Goal: Task Accomplishment & Management: Manage account settings

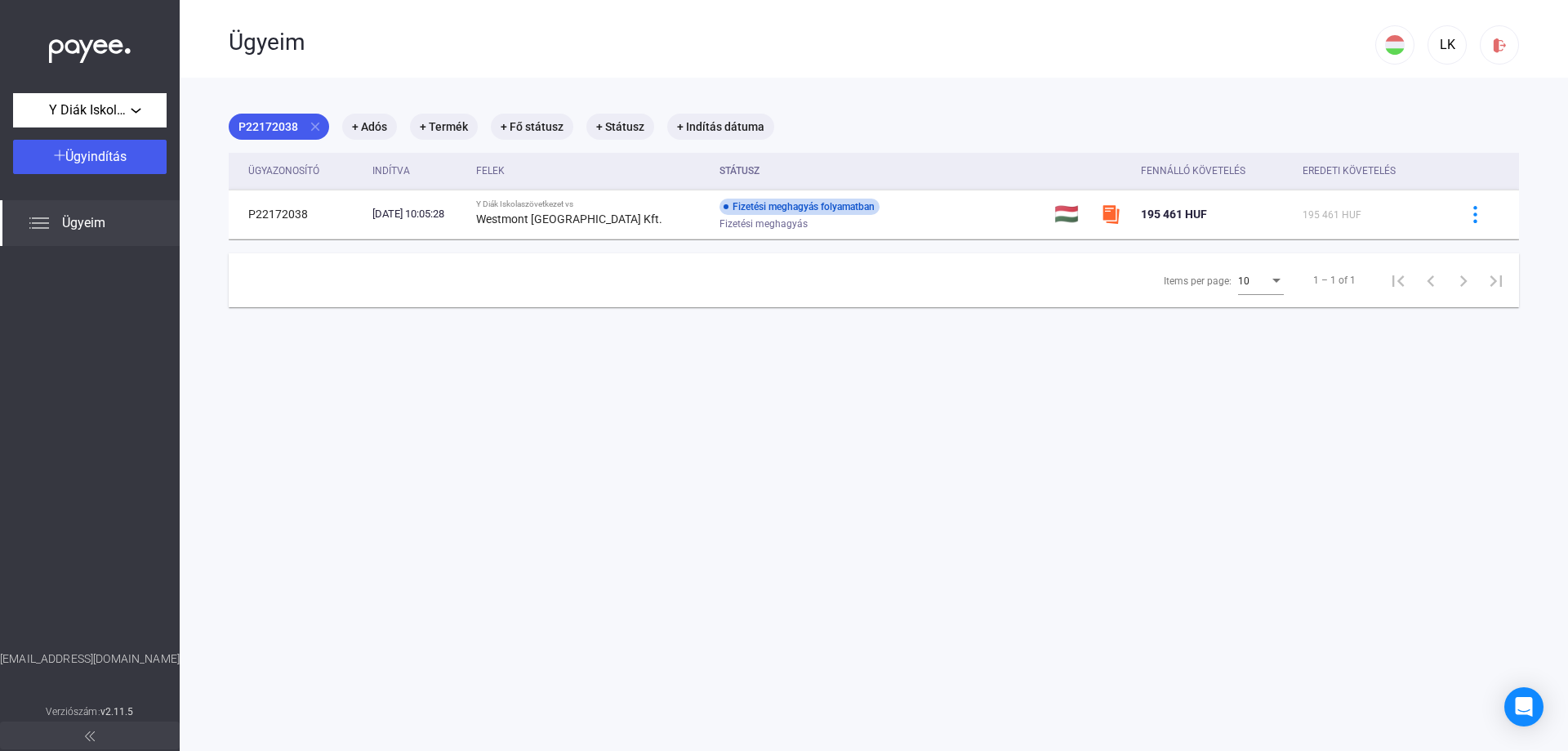
drag, startPoint x: 136, startPoint y: 657, endPoint x: 46, endPoint y: 660, distance: 90.0
click at [46, 660] on div "[EMAIL_ADDRESS][DOMAIN_NAME]" at bounding box center [89, 676] width 180 height 52
click at [281, 633] on main "P22172038 close + Adós + Termék + Fő státusz + Státusz + Indítás dátuma Ügyazon…" at bounding box center [873, 453] width 1388 height 751
drag, startPoint x: 147, startPoint y: 655, endPoint x: 16, endPoint y: 650, distance: 131.1
click at [16, 650] on div "[EMAIL_ADDRESS][DOMAIN_NAME]" at bounding box center [89, 676] width 180 height 52
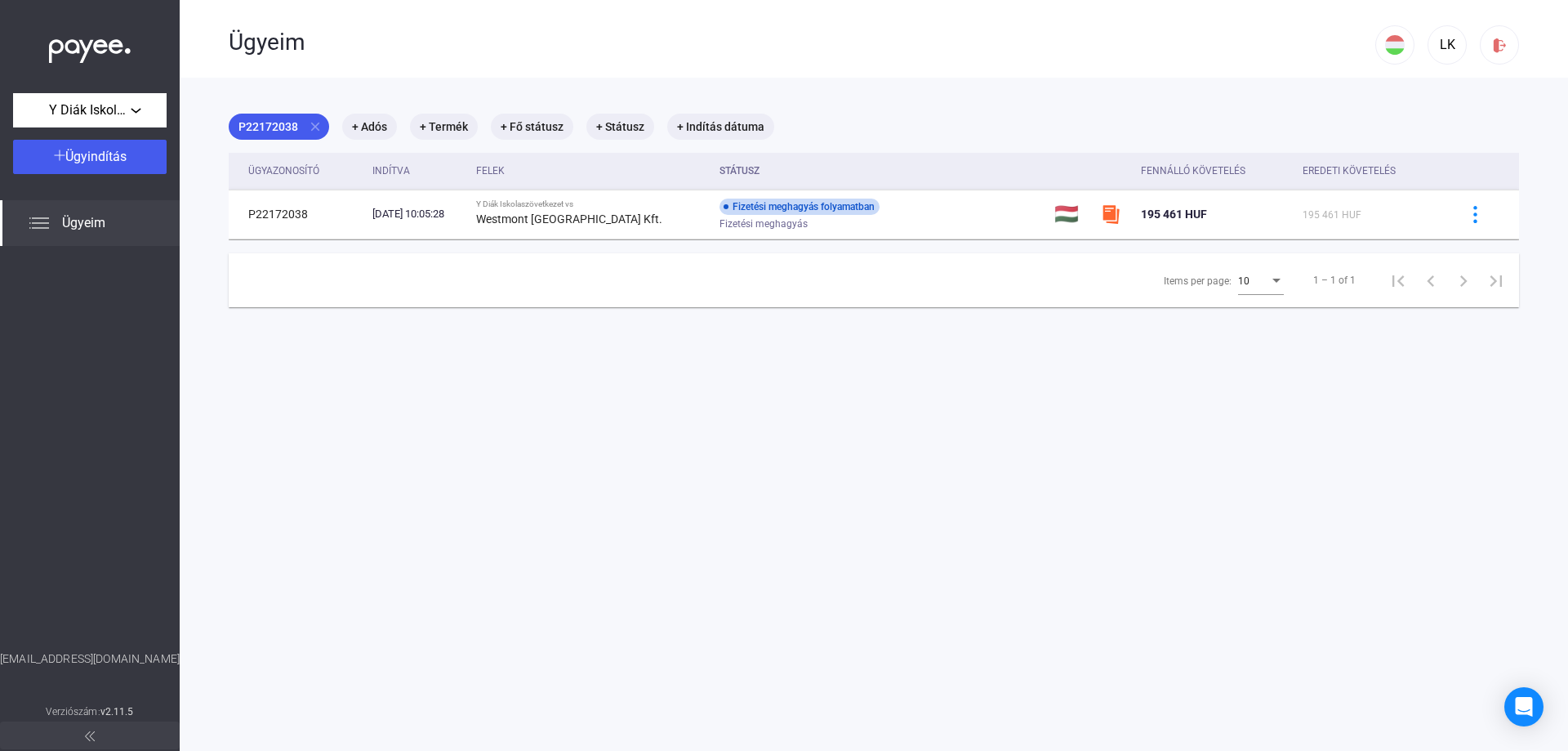
copy div "[EMAIL_ADDRESS][DOMAIN_NAME]"
click at [142, 120] on button "Y Diák Iskolaszövetkezet" at bounding box center [89, 110] width 153 height 34
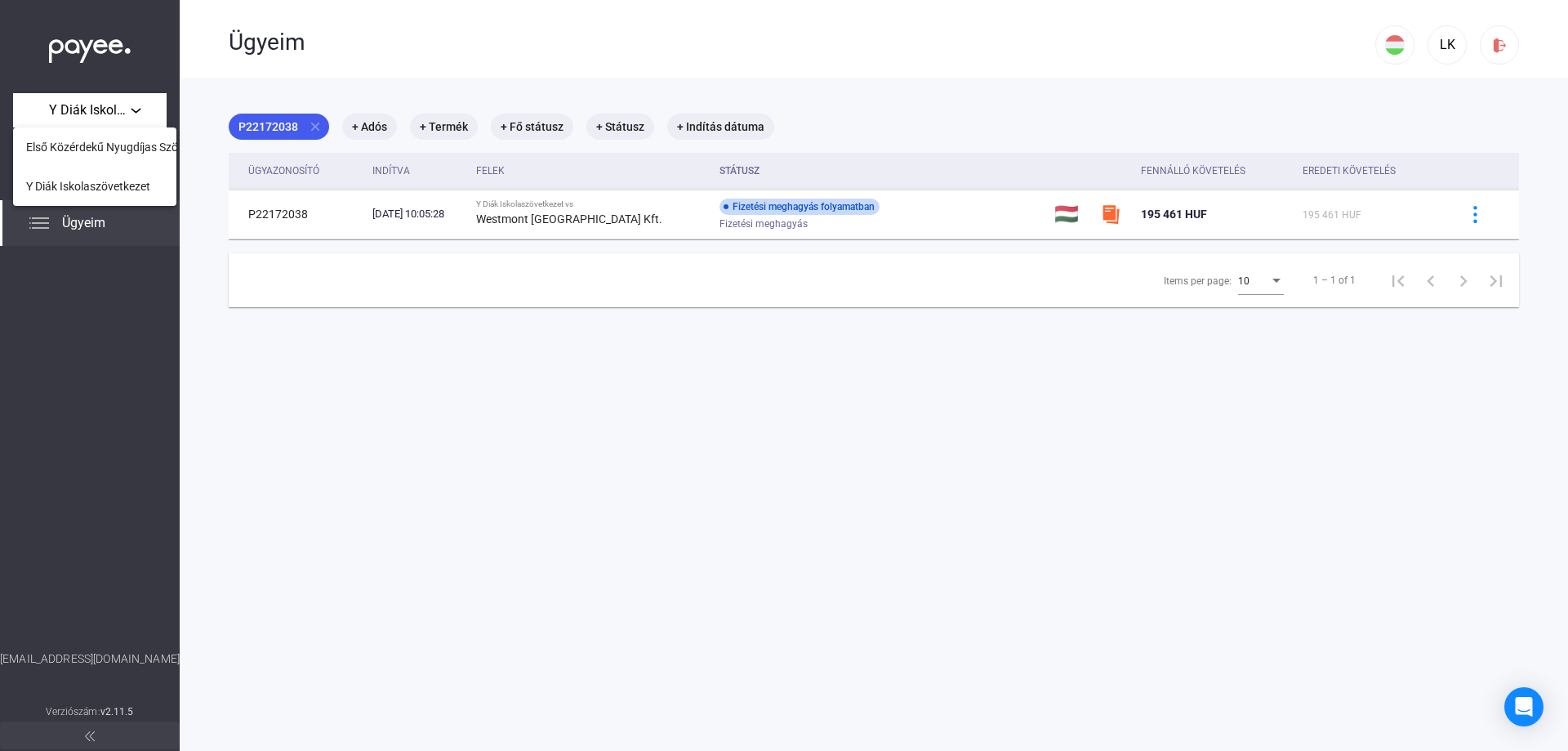
click at [533, 373] on div at bounding box center [784, 376] width 1568 height 751
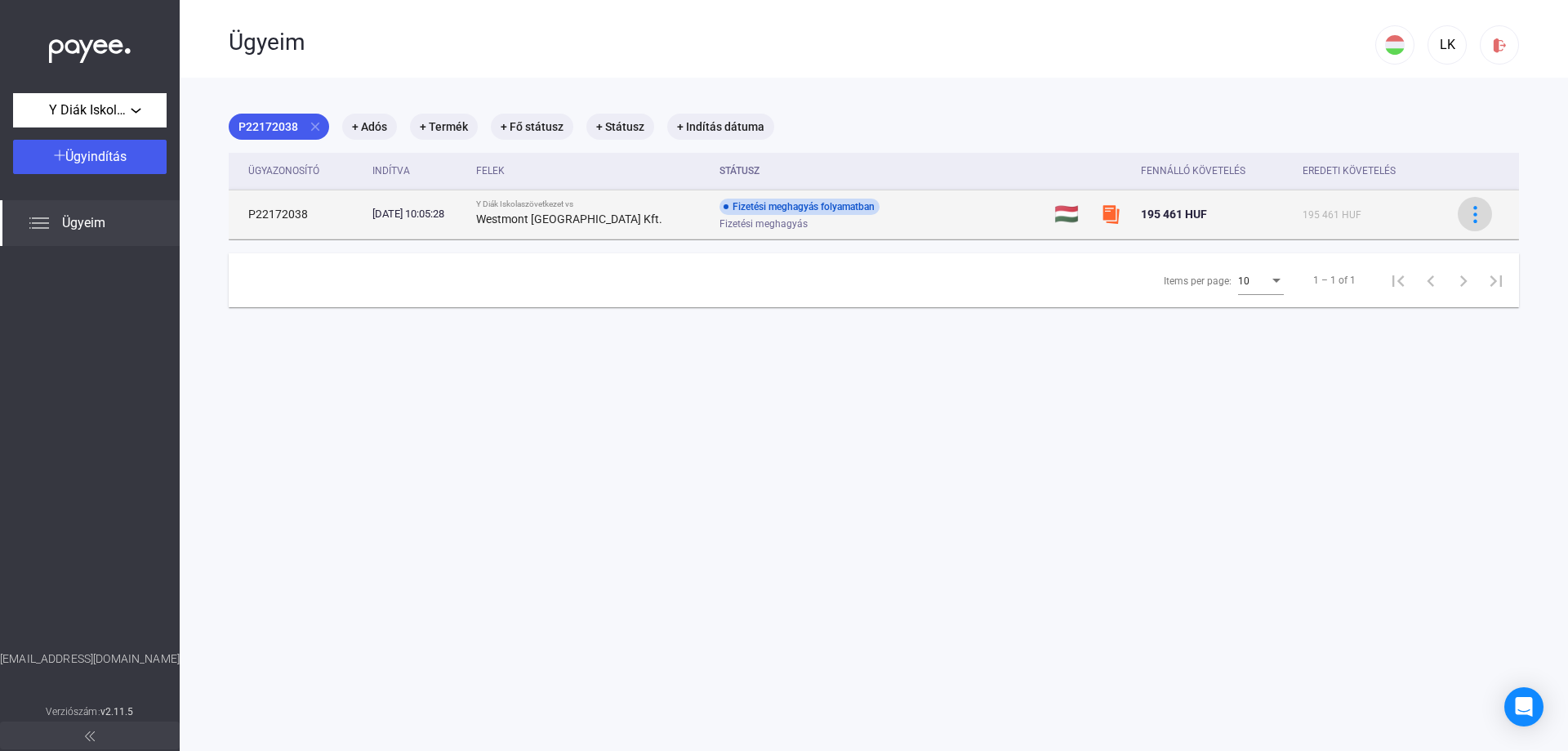
click at [1471, 213] on img at bounding box center [1476, 215] width 17 height 17
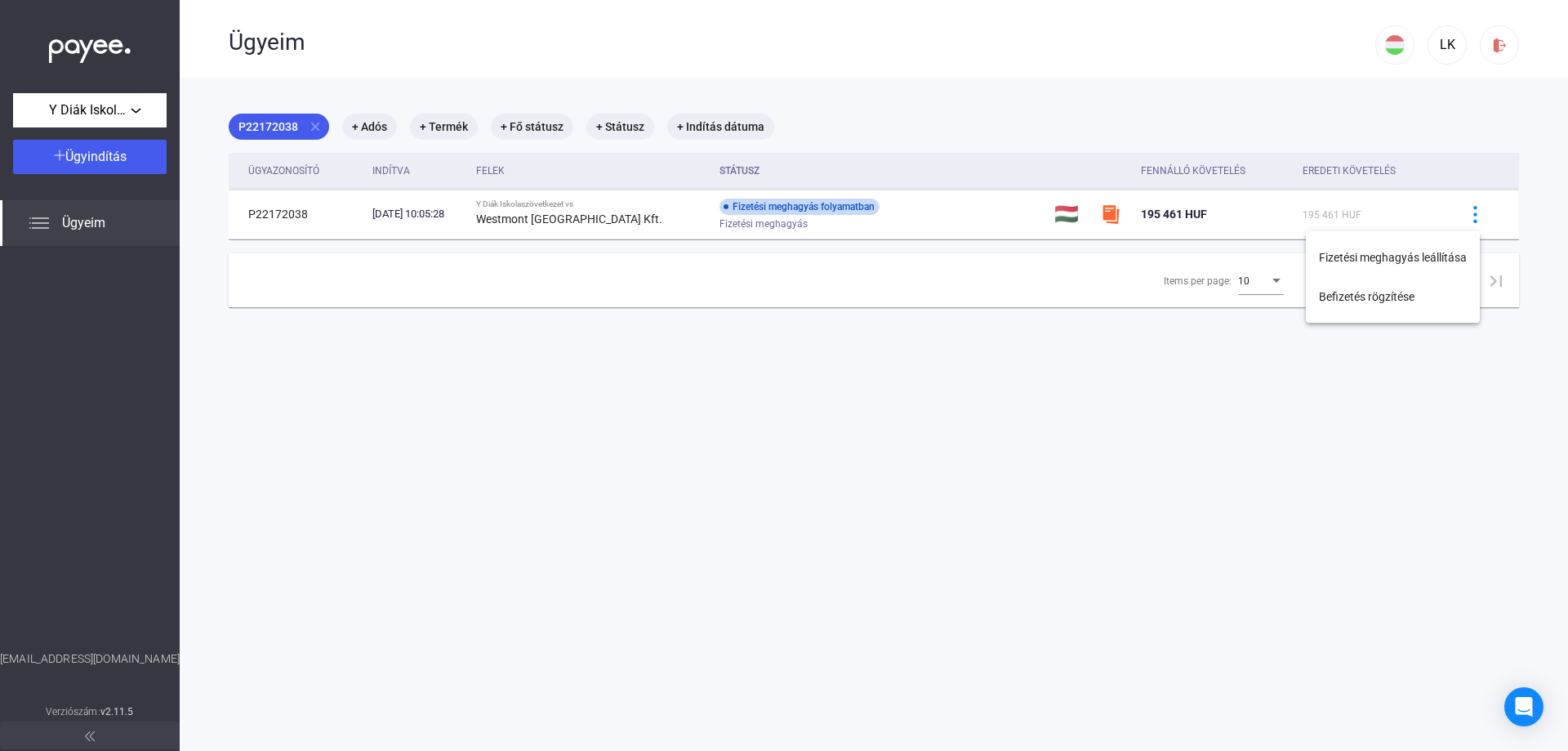
click at [875, 384] on div at bounding box center [784, 376] width 1568 height 751
click at [117, 219] on div "Ügyeim" at bounding box center [89, 223] width 180 height 46
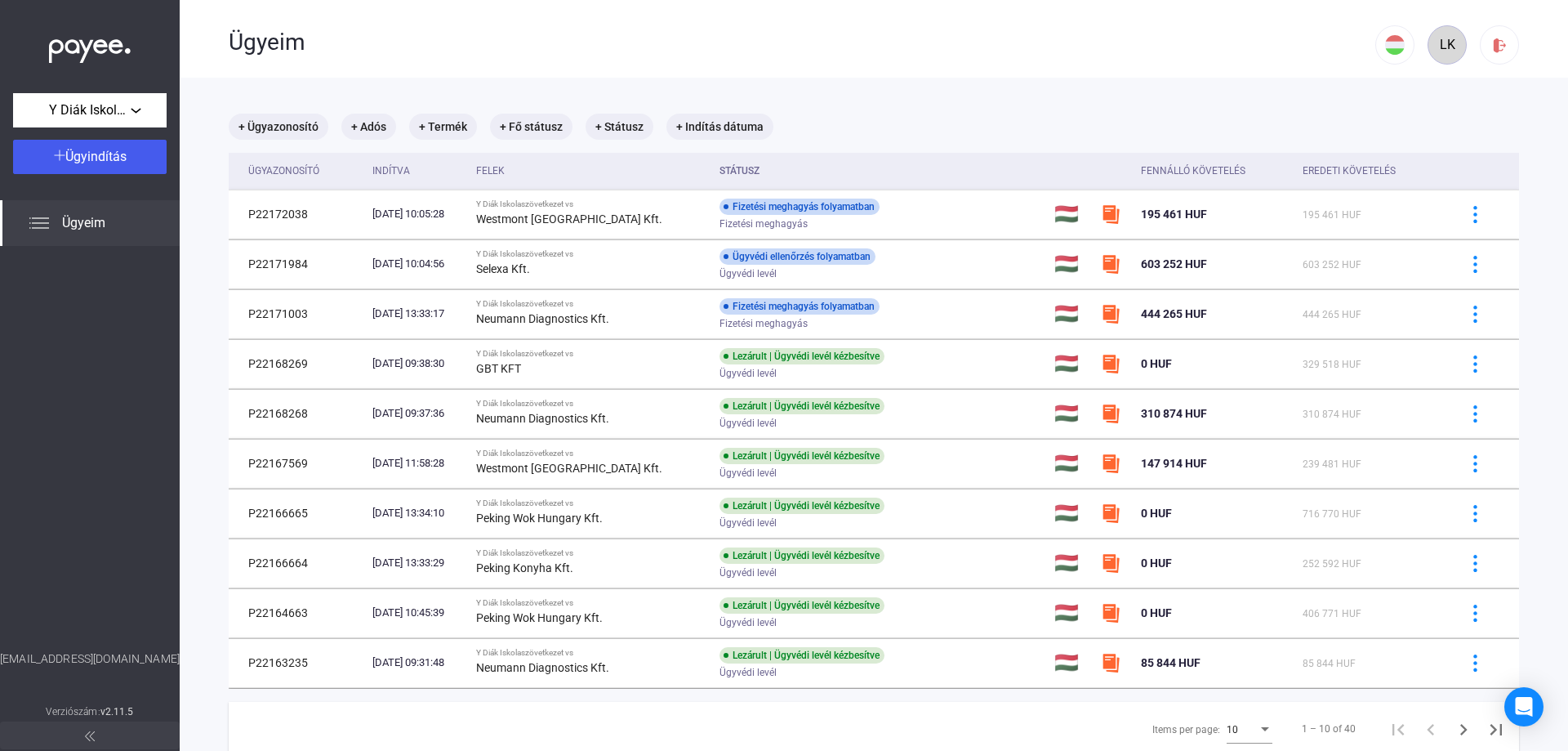
click at [1440, 51] on div "LK" at bounding box center [1448, 44] width 28 height 20
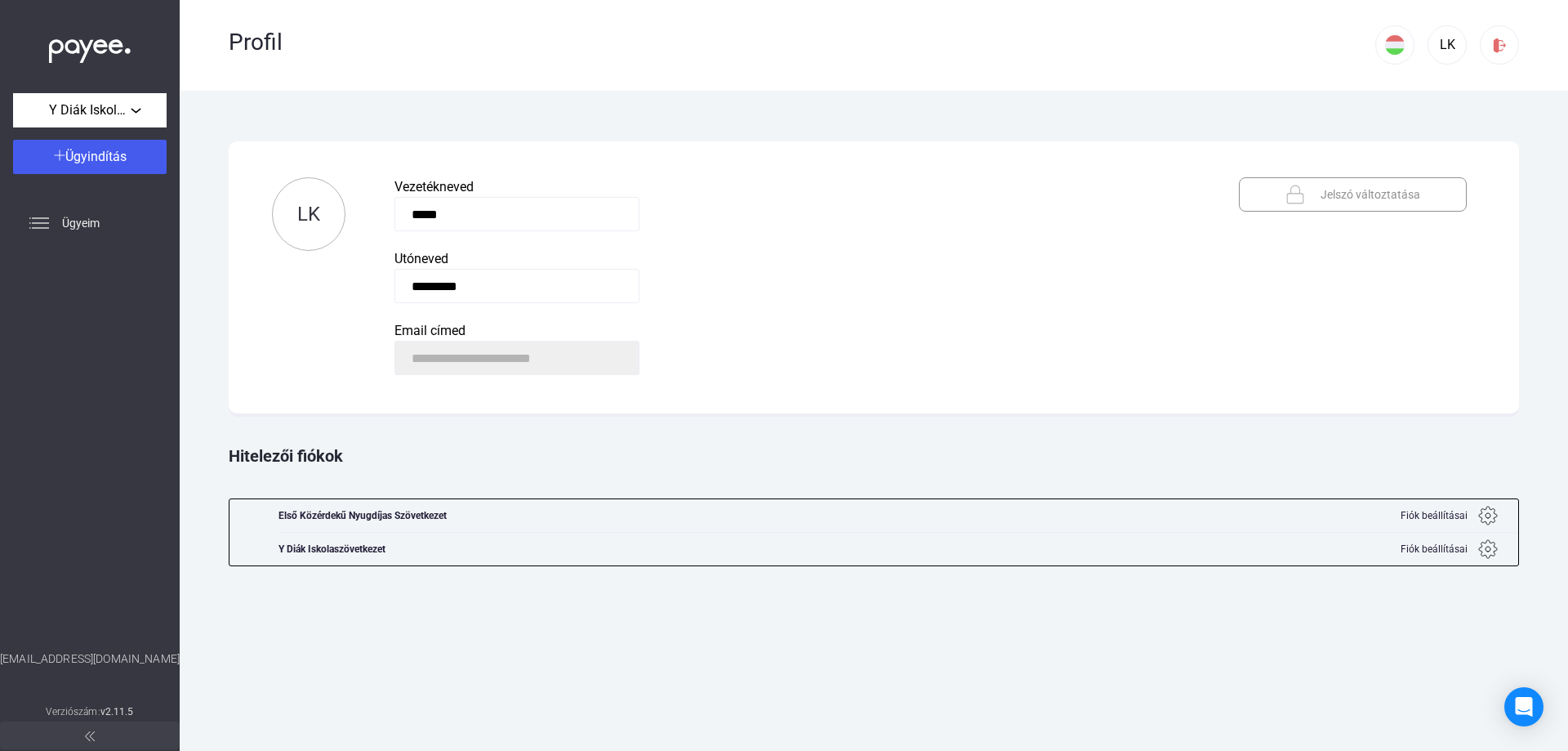
click at [1495, 516] on img at bounding box center [1488, 515] width 20 height 20
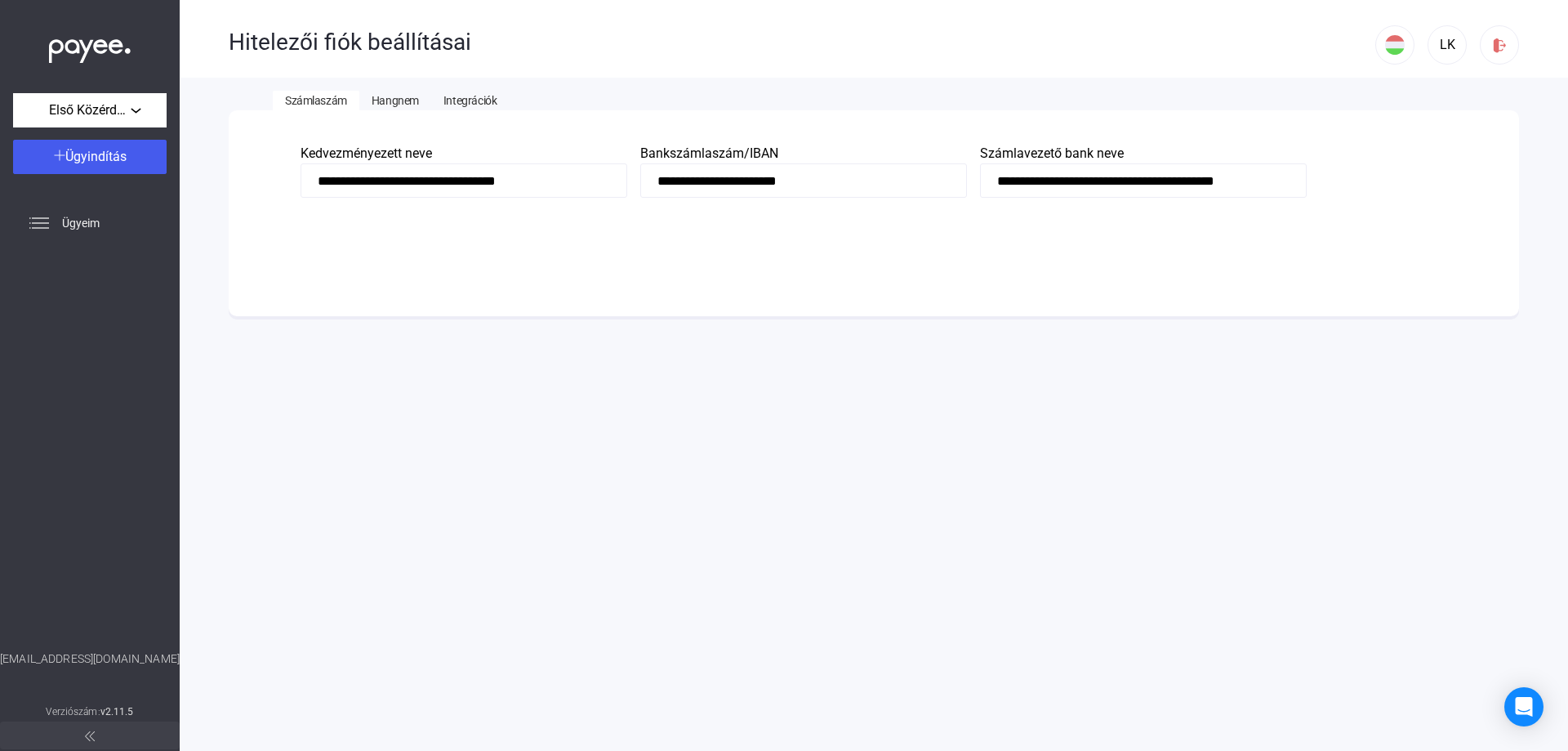
click at [404, 97] on span "Hangnem" at bounding box center [395, 101] width 47 height 13
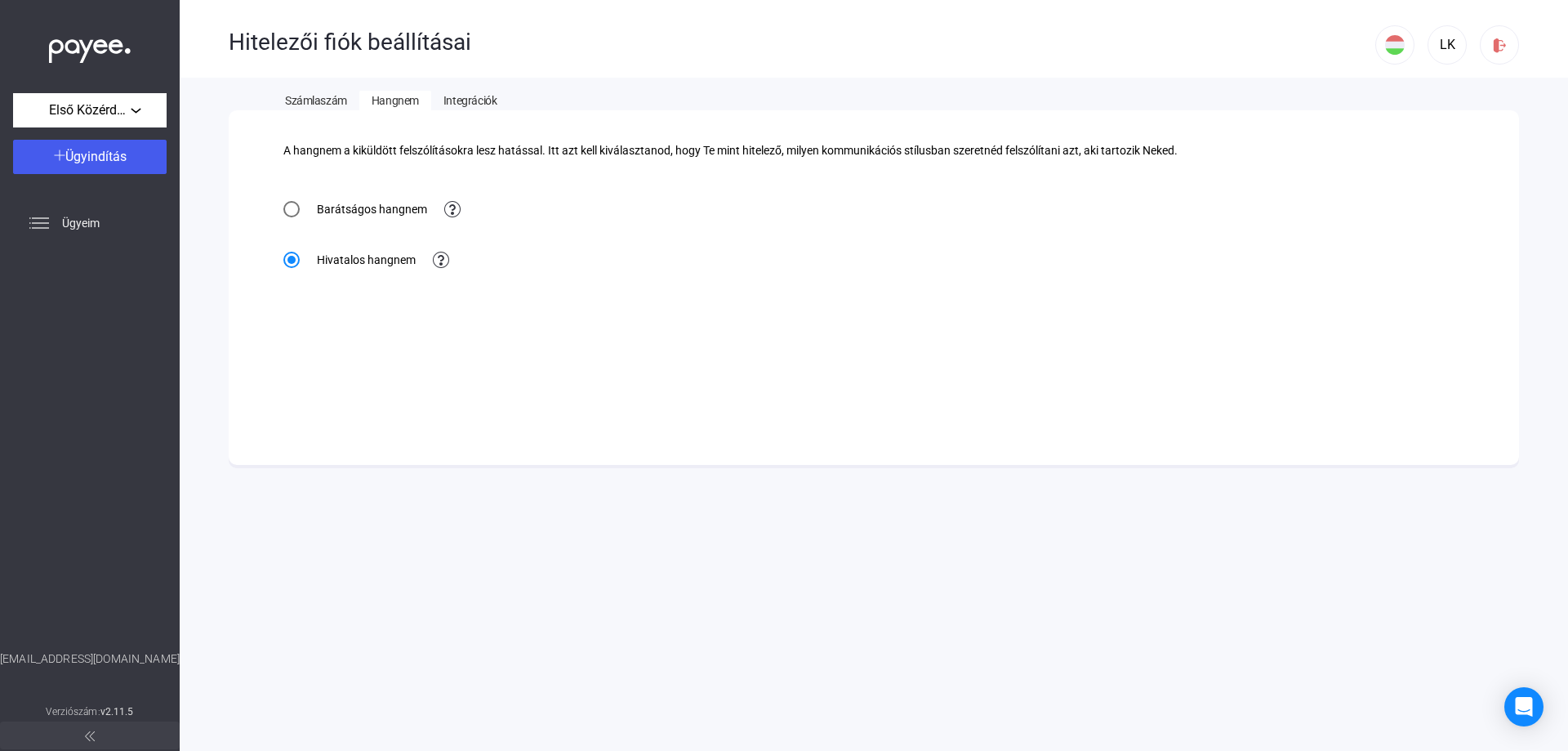
click at [453, 96] on span "Integrációk" at bounding box center [470, 101] width 53 height 13
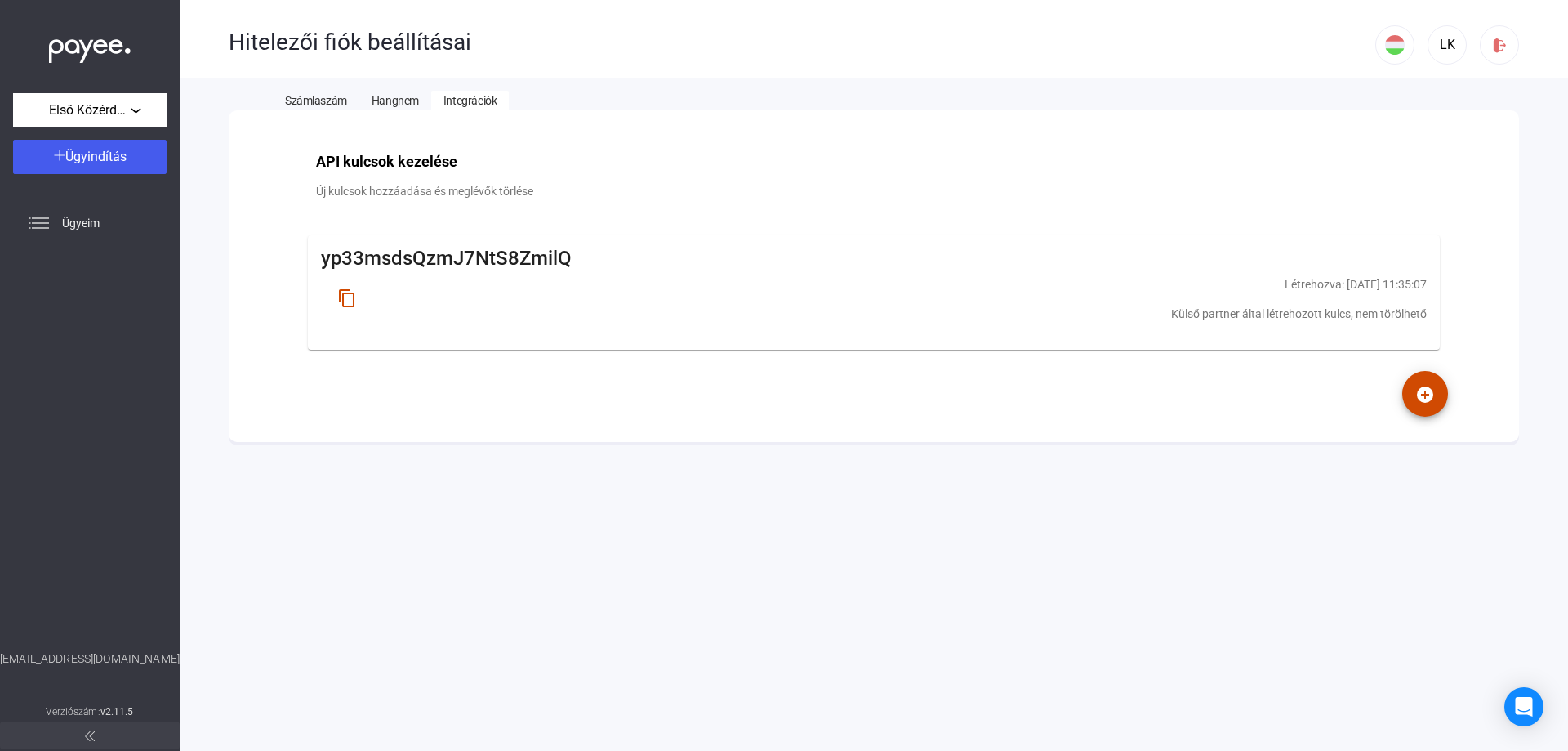
click at [331, 100] on span "Számlaszám" at bounding box center [316, 101] width 62 height 13
